Goal: Transaction & Acquisition: Purchase product/service

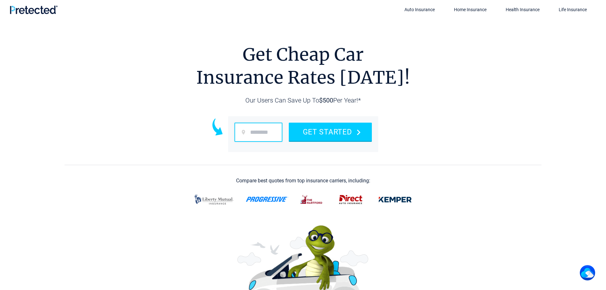
click at [272, 134] on input "zip code" at bounding box center [259, 132] width 48 height 19
type input "*****"
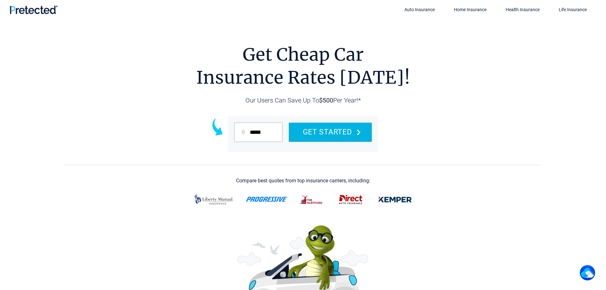
click at [332, 134] on button "GET STARTED" at bounding box center [330, 132] width 83 height 18
